Goal: Information Seeking & Learning: Understand process/instructions

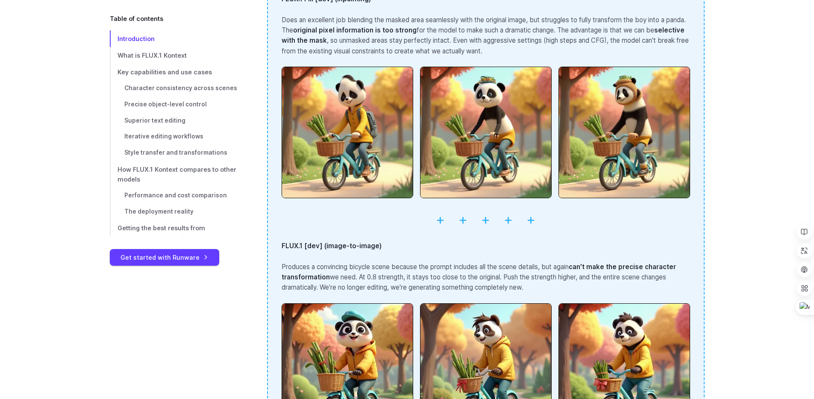
scroll to position [1400, 0]
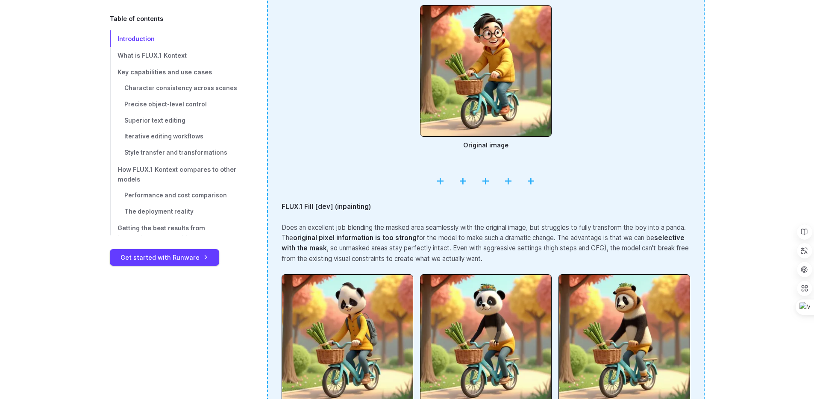
click at [438, 184] on hr at bounding box center [486, 180] width 408 height 22
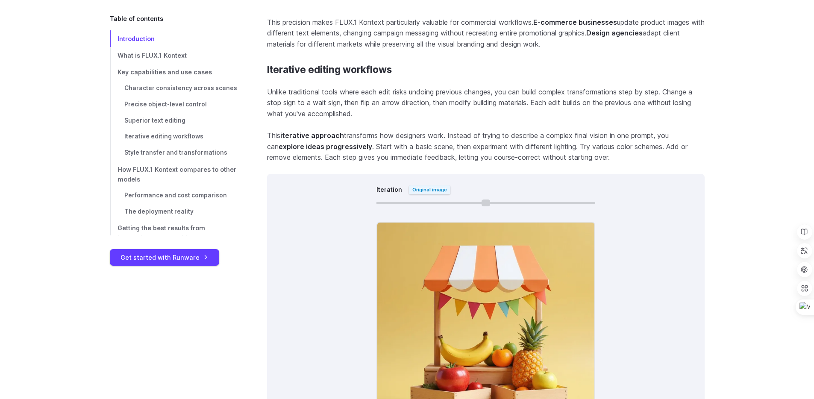
scroll to position [4870, 0]
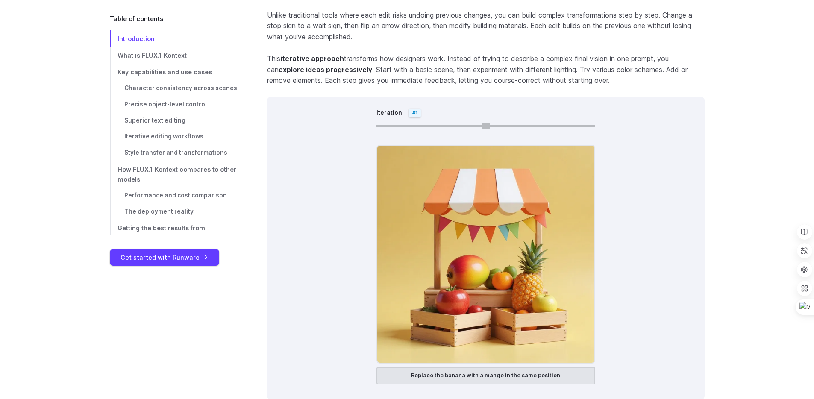
type input "*"
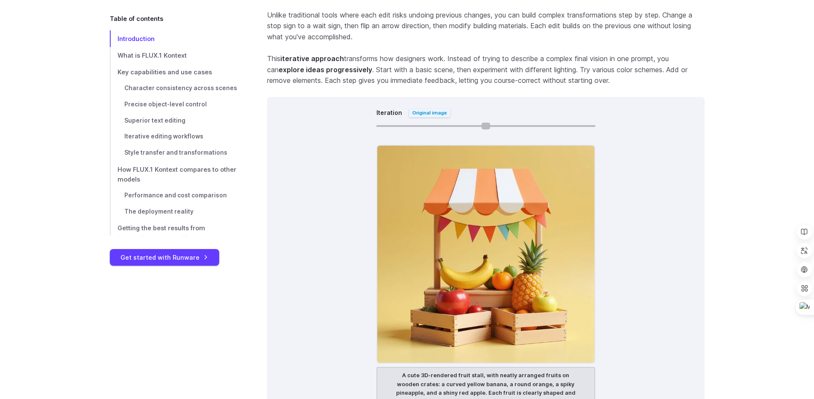
drag, startPoint x: 382, startPoint y: 116, endPoint x: 385, endPoint y: 132, distance: 16.9
click at [385, 127] on input "Iteration" at bounding box center [485, 126] width 219 height 2
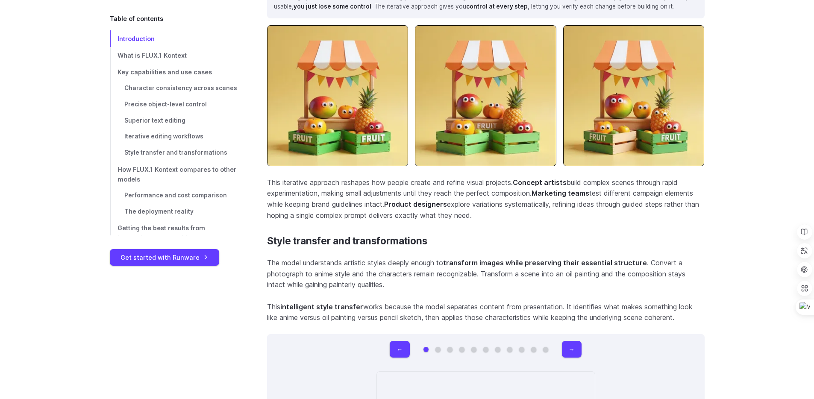
scroll to position [5566, 0]
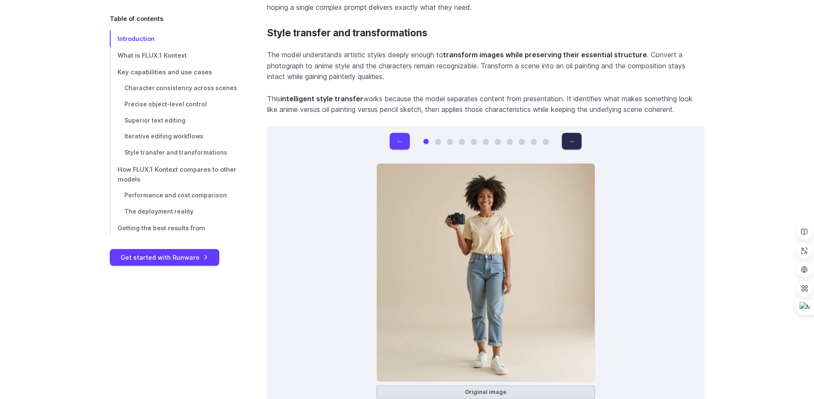
click at [581, 133] on button "→" at bounding box center [572, 141] width 20 height 17
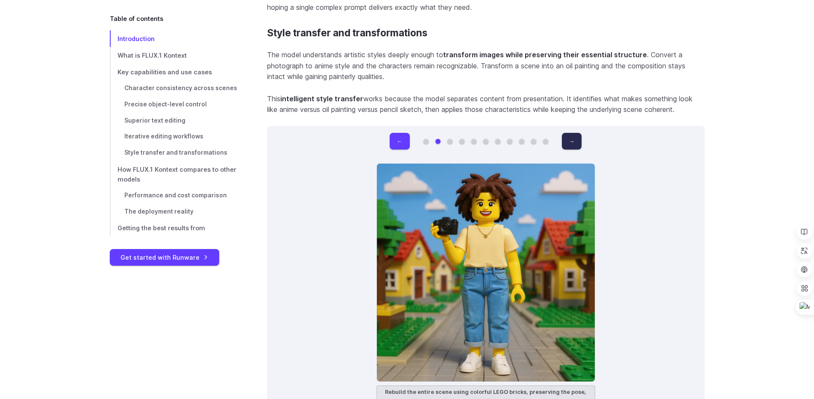
click at [581, 133] on button "→" at bounding box center [572, 141] width 20 height 17
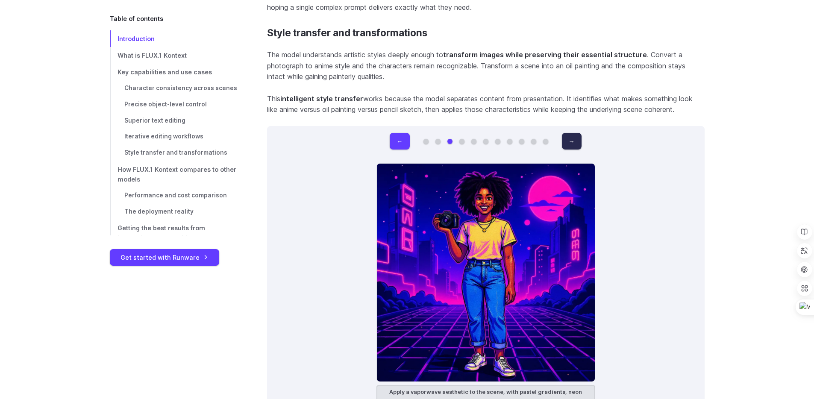
click at [581, 133] on button "→" at bounding box center [572, 141] width 20 height 17
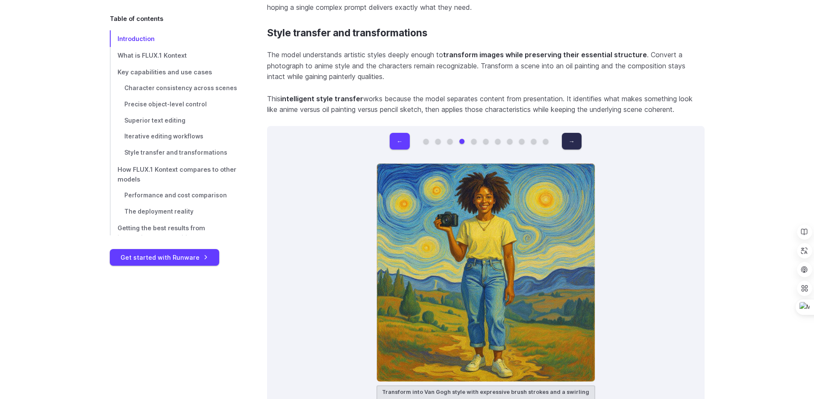
click at [581, 133] on button "→" at bounding box center [572, 141] width 20 height 17
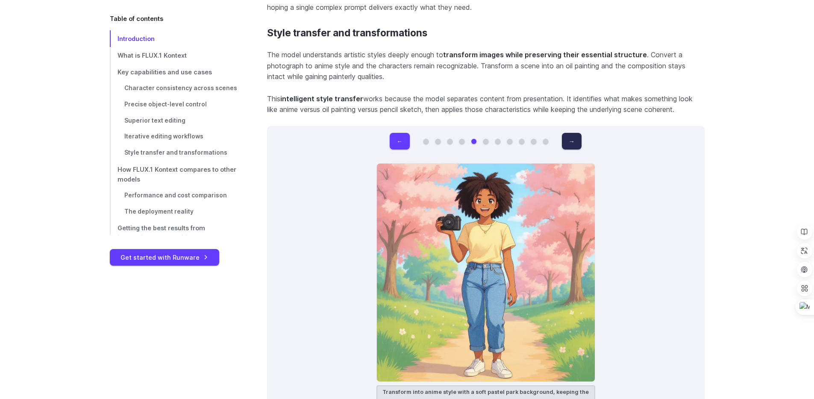
click at [581, 133] on button "→" at bounding box center [572, 141] width 20 height 17
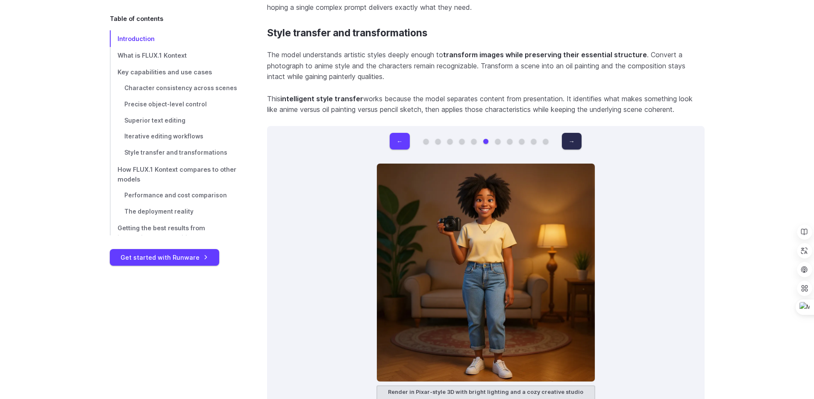
click at [581, 133] on button "→" at bounding box center [572, 141] width 20 height 17
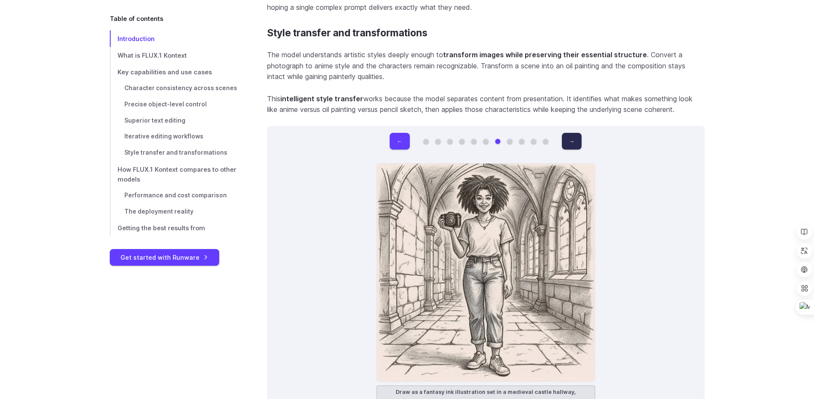
click at [581, 133] on button "→" at bounding box center [572, 141] width 20 height 17
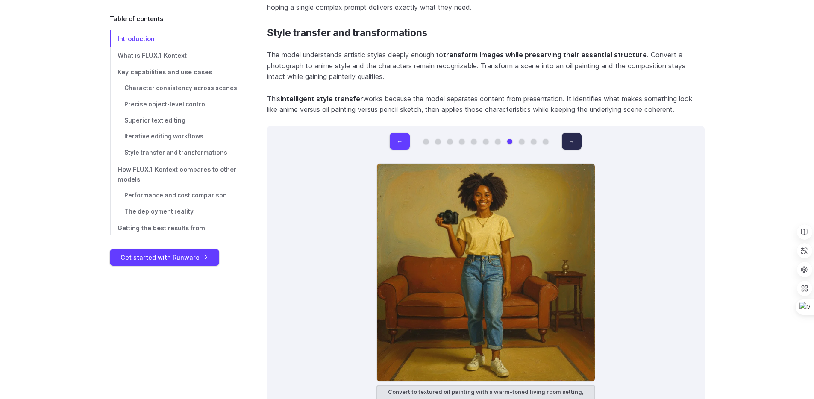
click at [581, 133] on button "→" at bounding box center [572, 141] width 20 height 17
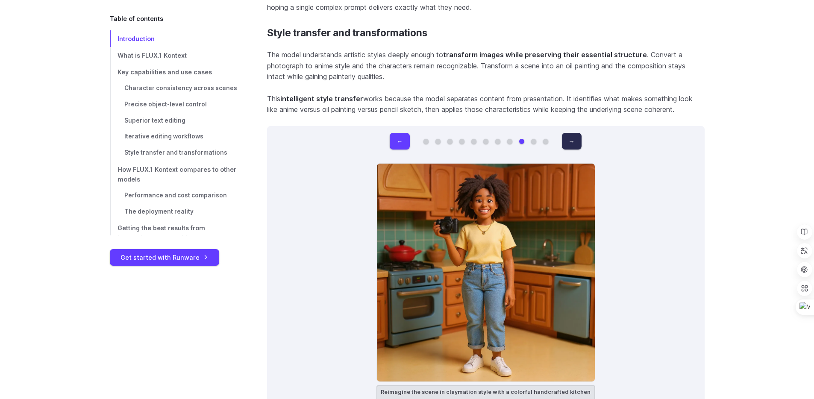
click at [581, 133] on button "→" at bounding box center [572, 141] width 20 height 17
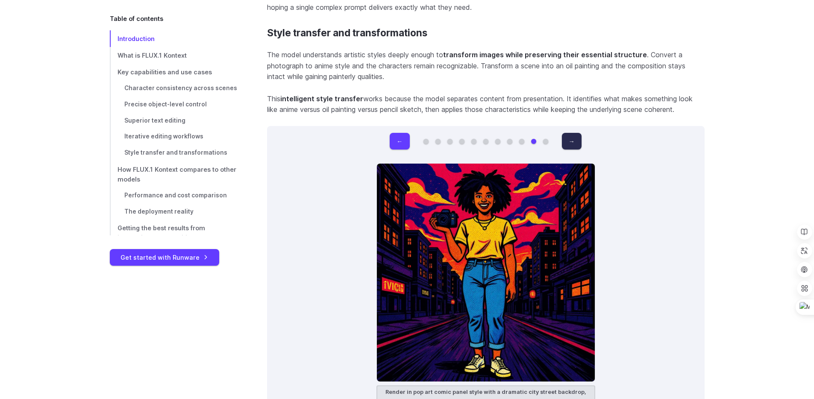
click at [581, 133] on button "→" at bounding box center [572, 141] width 20 height 17
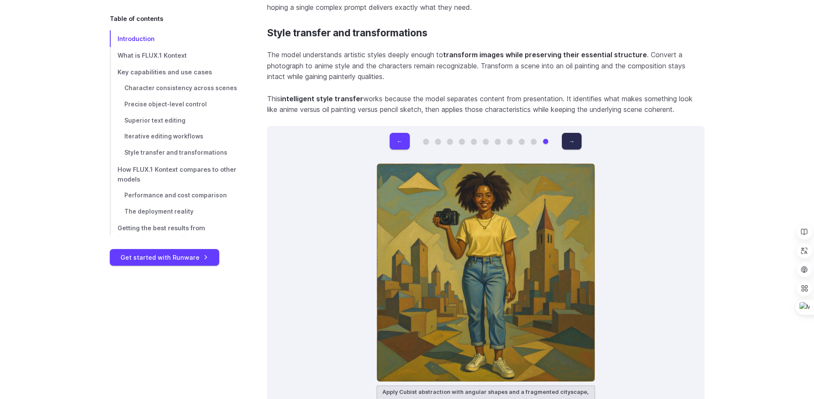
click at [581, 133] on button "→" at bounding box center [572, 141] width 20 height 17
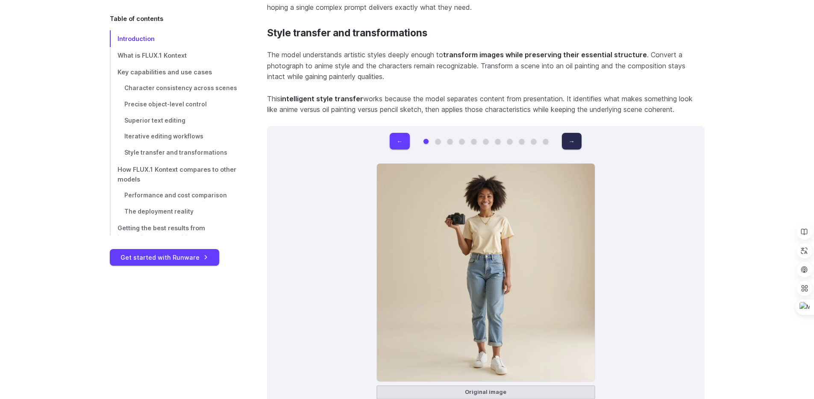
click at [581, 133] on button "→" at bounding box center [572, 141] width 20 height 17
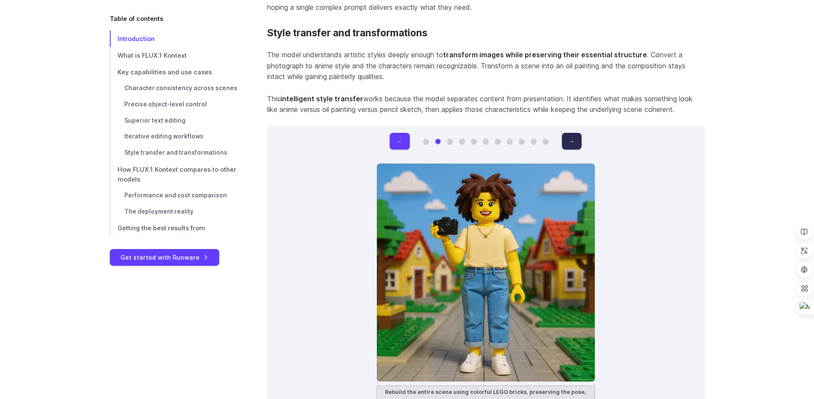
click at [581, 133] on button "→" at bounding box center [572, 141] width 20 height 17
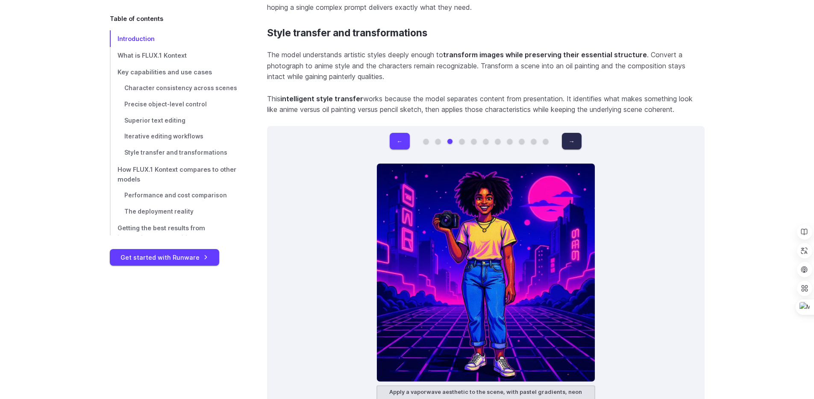
click at [581, 133] on button "→" at bounding box center [572, 141] width 20 height 17
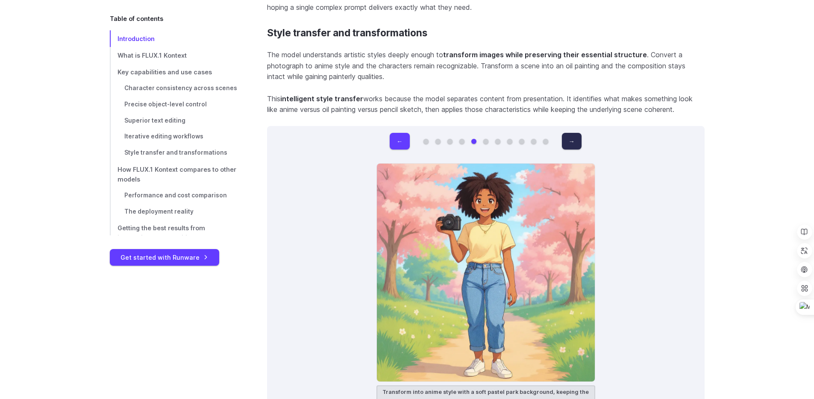
click at [581, 133] on button "→" at bounding box center [572, 141] width 20 height 17
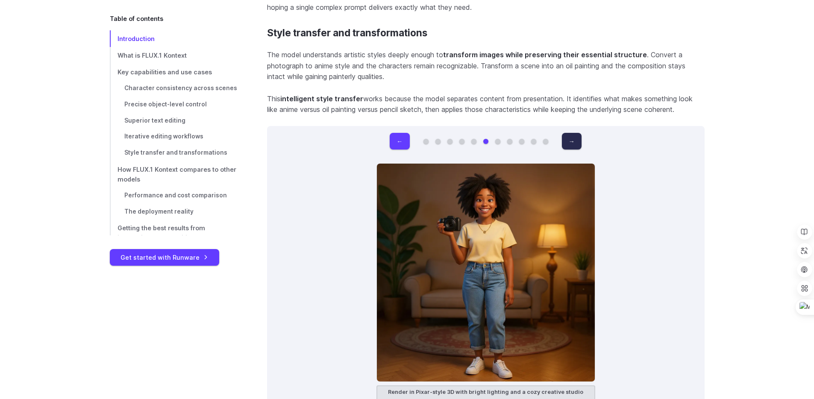
click at [581, 133] on button "→" at bounding box center [572, 141] width 20 height 17
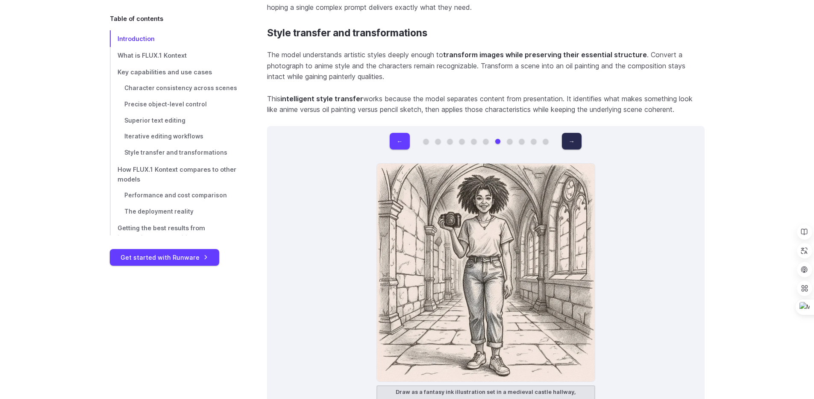
click at [581, 133] on button "→" at bounding box center [572, 141] width 20 height 17
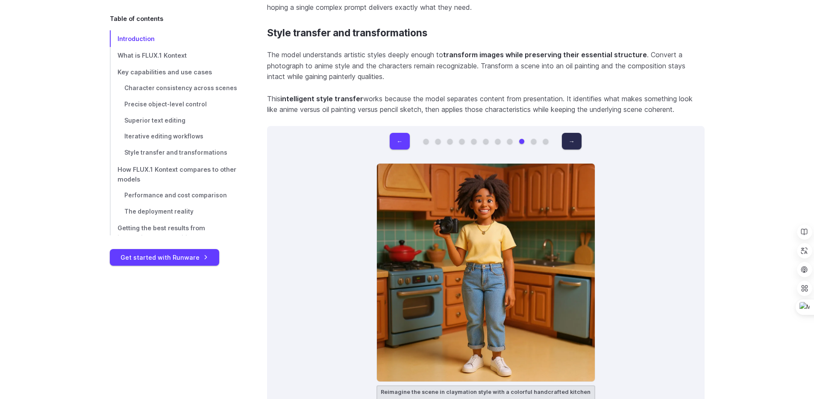
click at [581, 133] on button "→" at bounding box center [572, 141] width 20 height 17
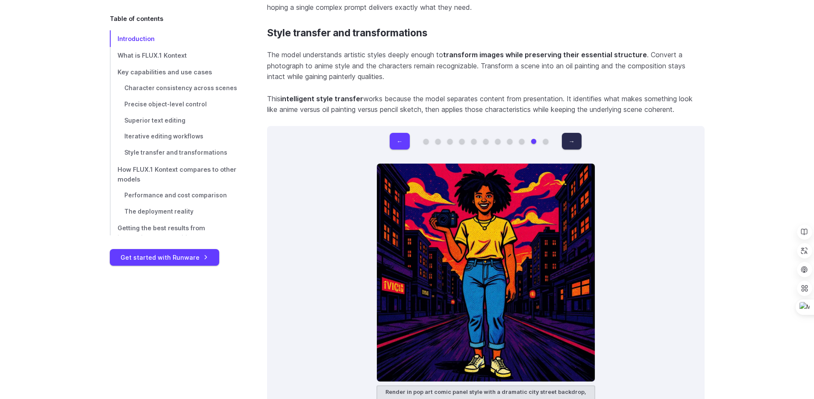
click at [581, 133] on button "→" at bounding box center [572, 141] width 20 height 17
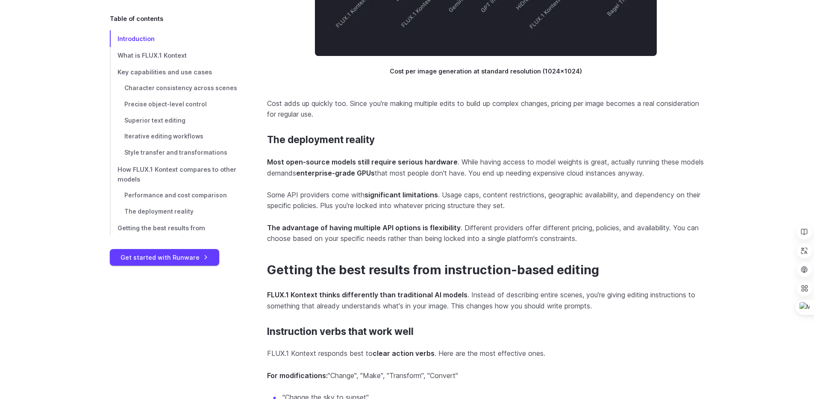
scroll to position [6829, 0]
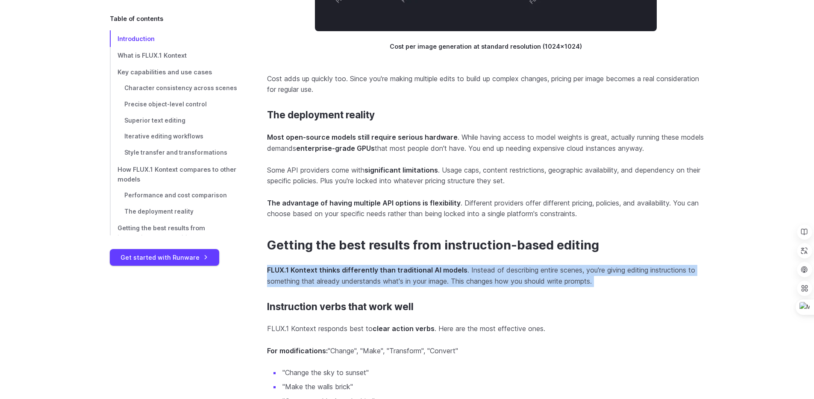
drag, startPoint x: 265, startPoint y: 265, endPoint x: 659, endPoint y: 286, distance: 394.0
copy p "FLUX.1 Kontext thinks differently than traditional AI models . Instead of descr…"
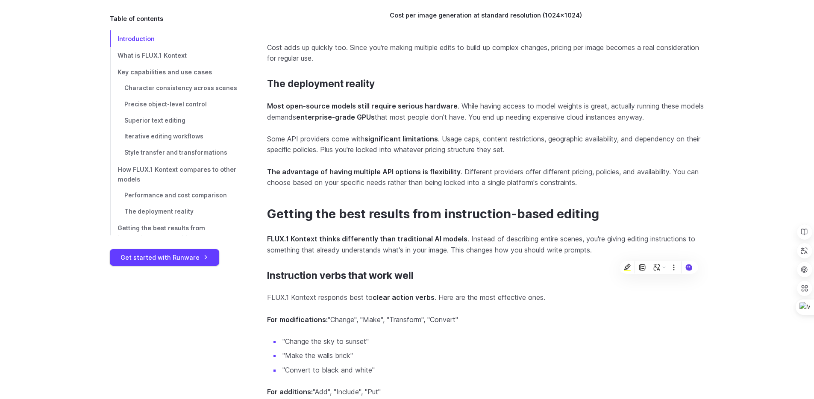
click at [336, 318] on p "For modifications: "Change", "Make", "Transform", "Convert"" at bounding box center [485, 319] width 437 height 11
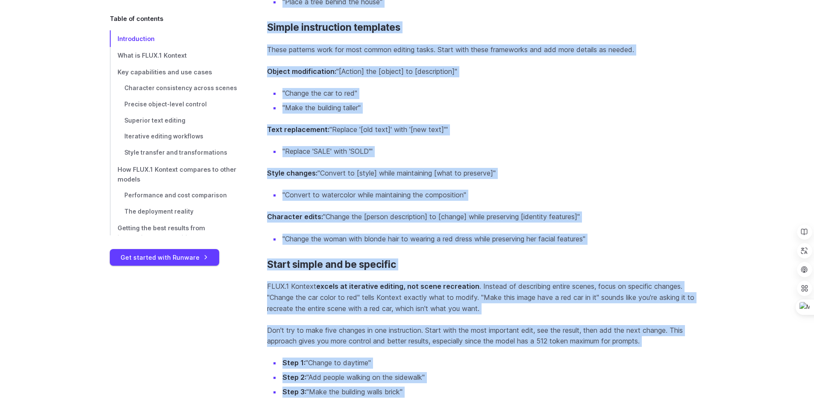
scroll to position [7558, 0]
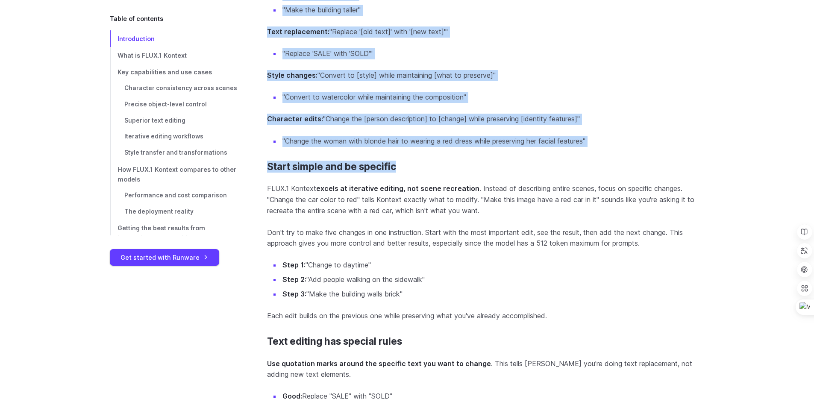
drag, startPoint x: 262, startPoint y: 103, endPoint x: 456, endPoint y: 159, distance: 202.0
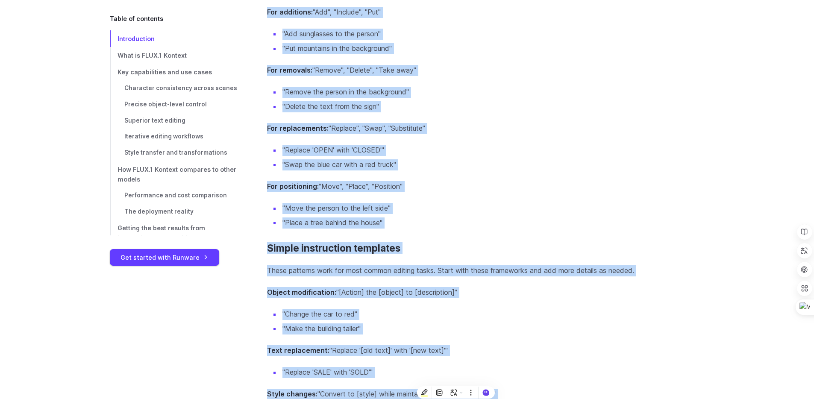
scroll to position [7031, 0]
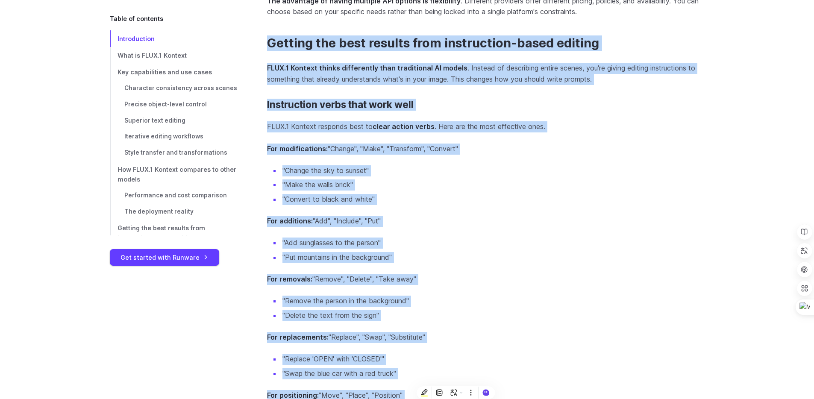
click at [499, 197] on li ""Convert to black and white"" at bounding box center [493, 199] width 424 height 11
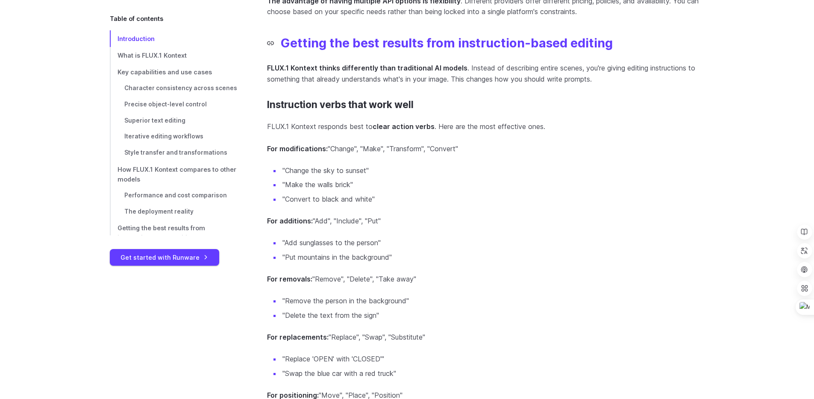
click at [306, 39] on link "Getting the best results from instruction-based editing" at bounding box center [440, 43] width 346 height 15
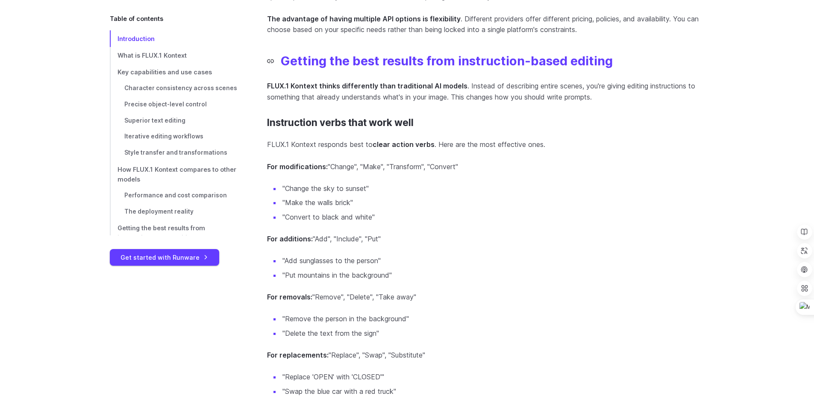
scroll to position [7008, 0]
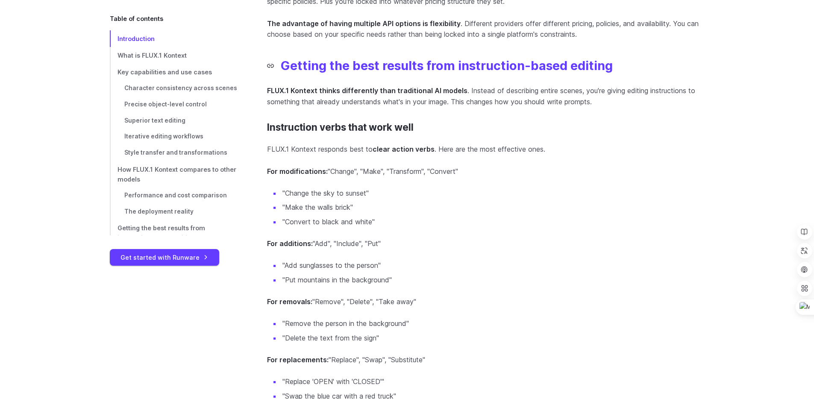
click at [272, 63] on link "Getting the best results from instruction-based editing" at bounding box center [440, 66] width 346 height 15
click at [270, 60] on link "Getting the best results from instruction-based editing" at bounding box center [440, 66] width 346 height 15
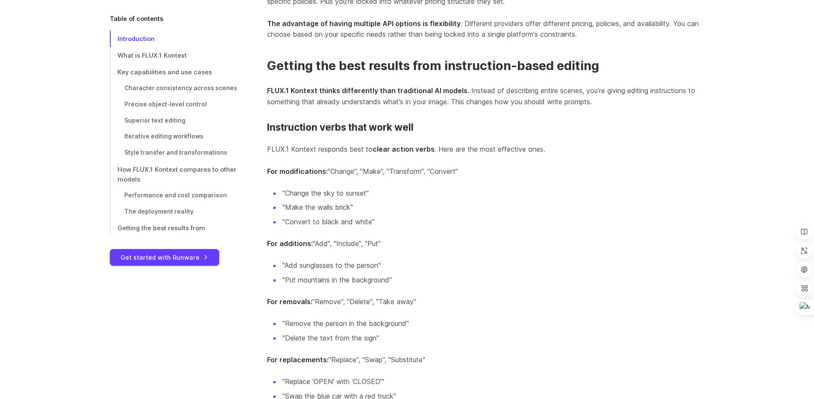
click at [267, 167] on strong "For modifications:" at bounding box center [297, 171] width 61 height 9
drag, startPoint x: 268, startPoint y: 142, endPoint x: 485, endPoint y: 358, distance: 305.4
click at [485, 358] on section "Instruction verbs that work well FLUX.1 Kontext responds best to clear action v…" at bounding box center [485, 291] width 437 height 338
click at [457, 244] on p "For additions: "Add", "Include", "Put"" at bounding box center [485, 243] width 437 height 11
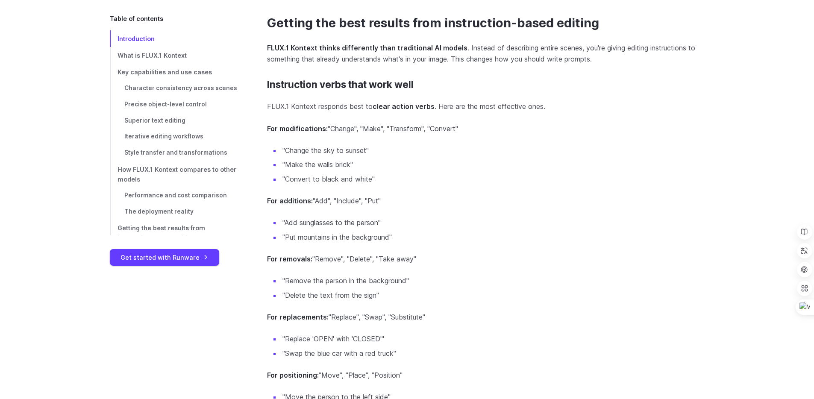
scroll to position [7138, 0]
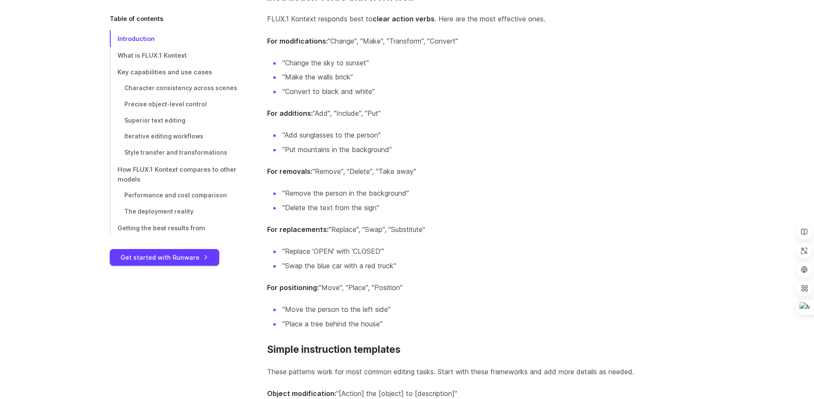
click at [349, 227] on p "For replacements: "Replace", "Swap", "Substitute"" at bounding box center [485, 229] width 437 height 11
click at [387, 226] on p "For replacements: "Replace", "Swap", "Substitute"" at bounding box center [485, 229] width 437 height 11
click at [372, 226] on p "For replacements: "Replace", "Swap", "Substitute"" at bounding box center [485, 229] width 437 height 11
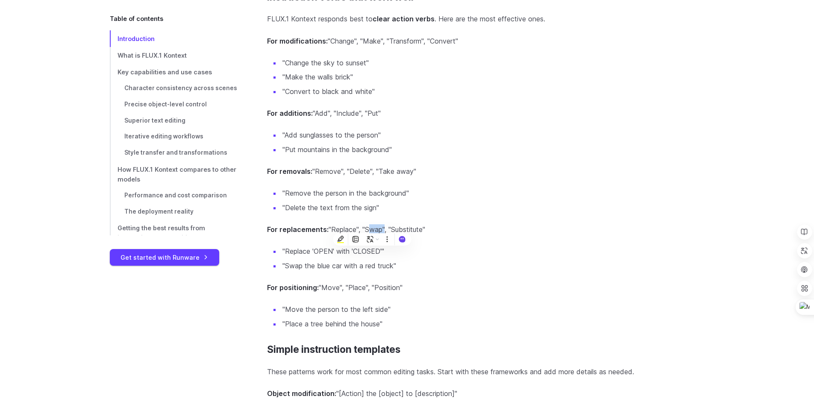
copy p "Swap"
click at [515, 261] on li ""Swap the blue car with a red truck"" at bounding box center [493, 266] width 424 height 11
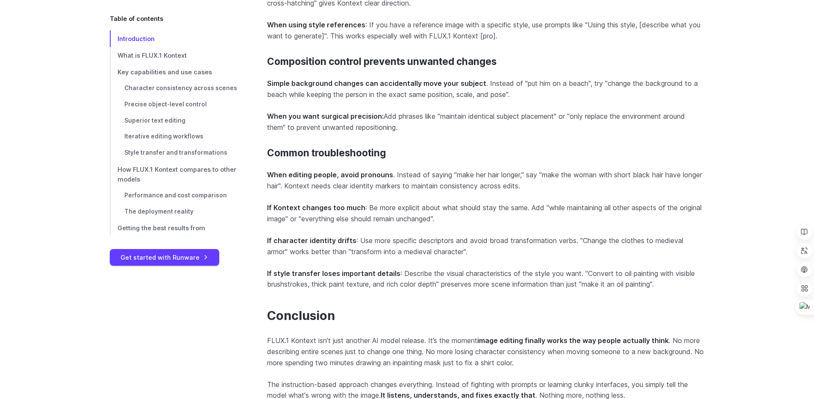
scroll to position [8204, 0]
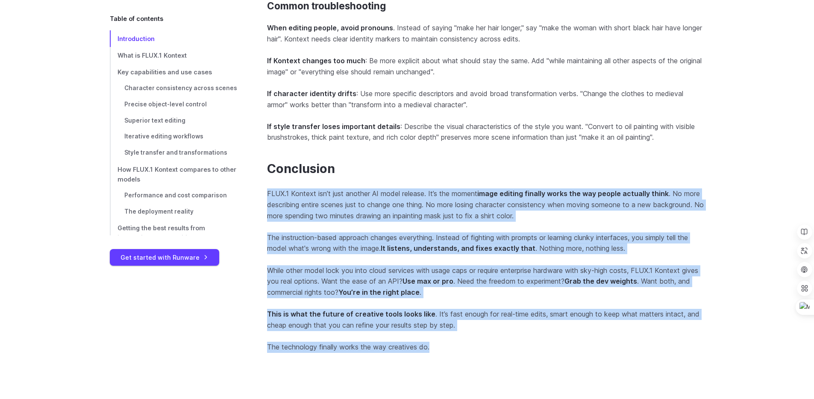
drag, startPoint x: 261, startPoint y: 187, endPoint x: 453, endPoint y: 345, distance: 248.6
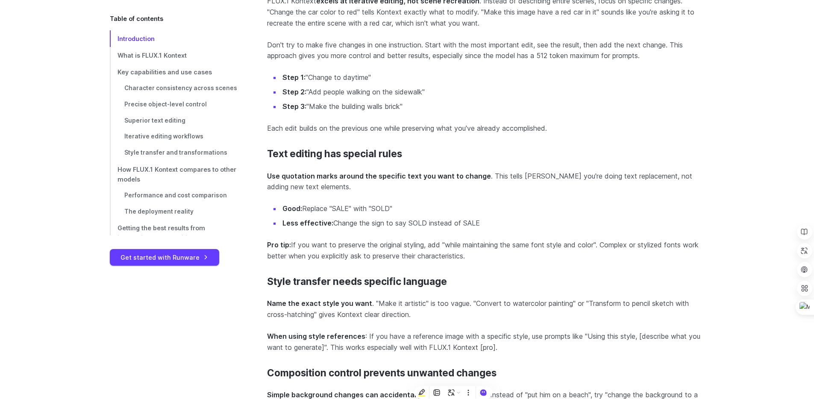
scroll to position [7599, 0]
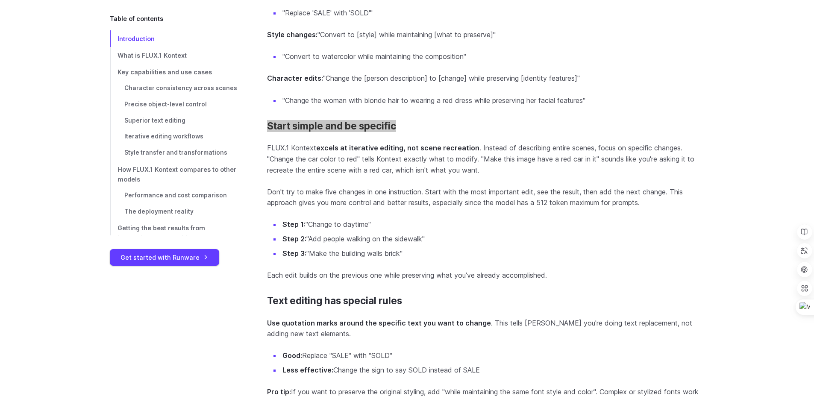
drag, startPoint x: 311, startPoint y: 120, endPoint x: 515, endPoint y: 12, distance: 231.2
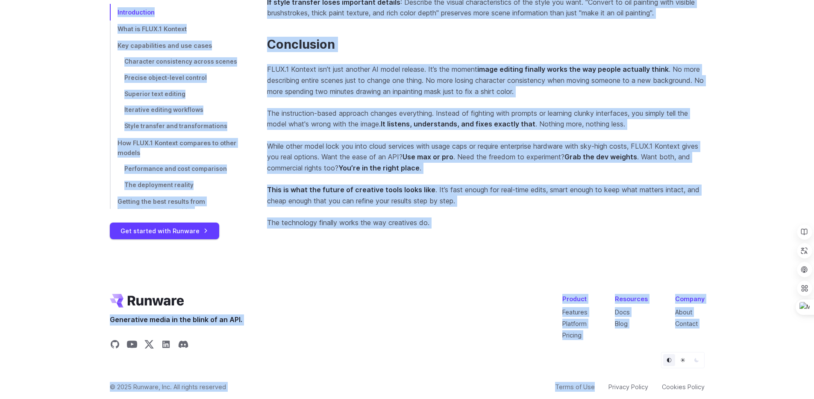
scroll to position [8331, 0]
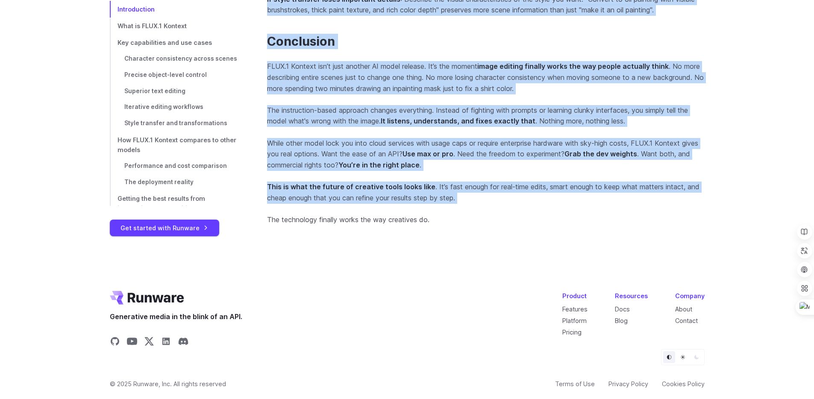
drag, startPoint x: 264, startPoint y: 120, endPoint x: 504, endPoint y: 207, distance: 255.4
copy div "Start simple and be specific FLUX.1 Kontext excels at iterative editing, not sc…"
